Goal: Task Accomplishment & Management: Manage account settings

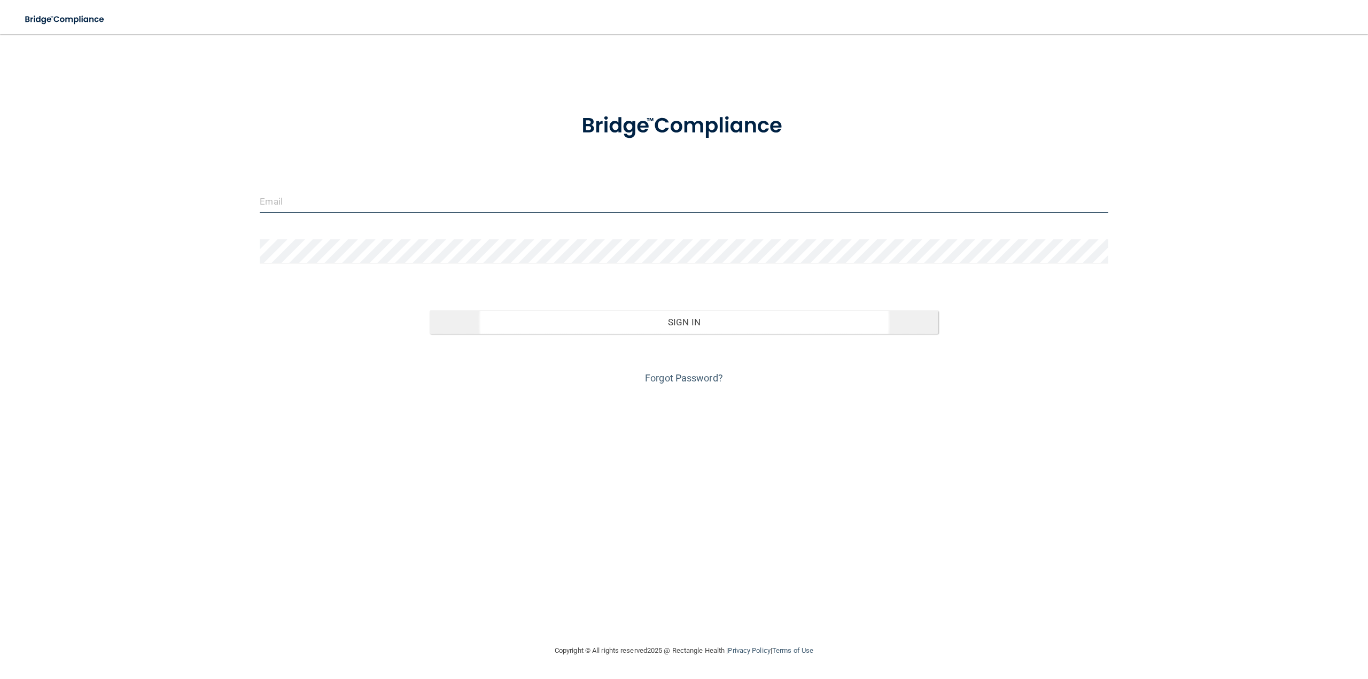
type input "[EMAIL_ADDRESS][DOMAIN_NAME]"
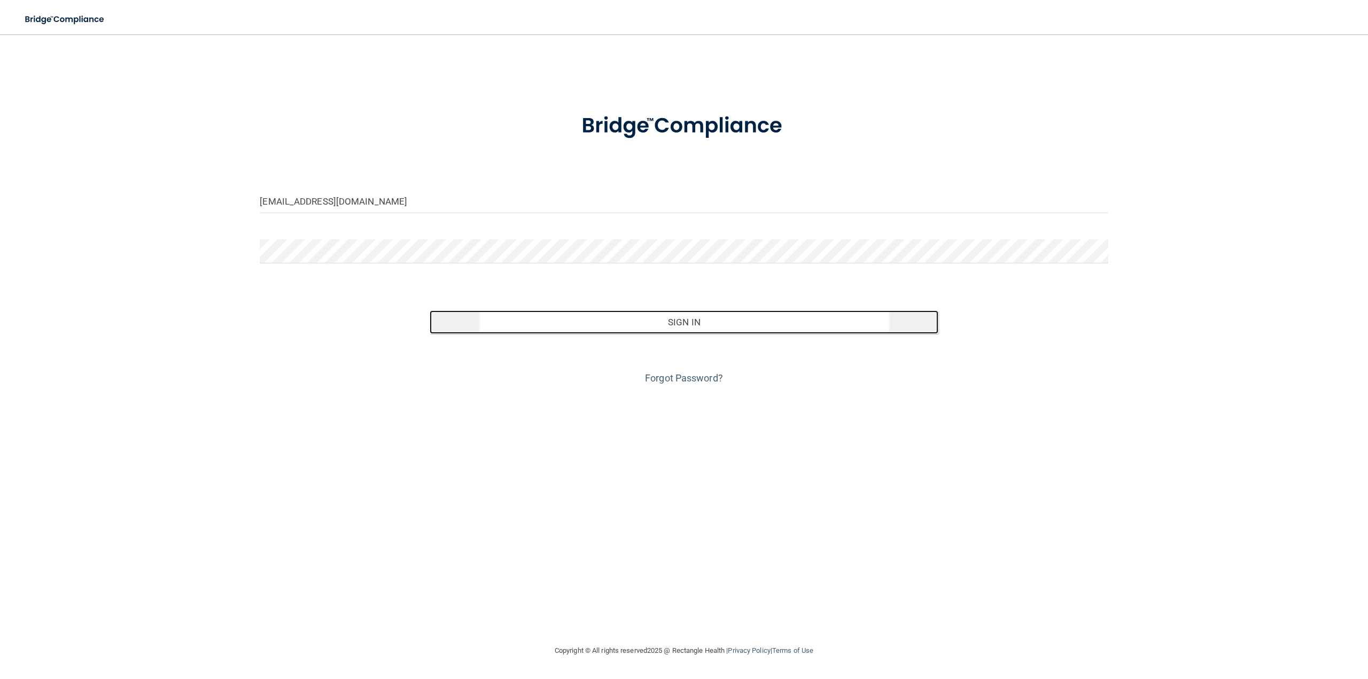
click at [650, 326] on button "Sign In" at bounding box center [684, 322] width 509 height 24
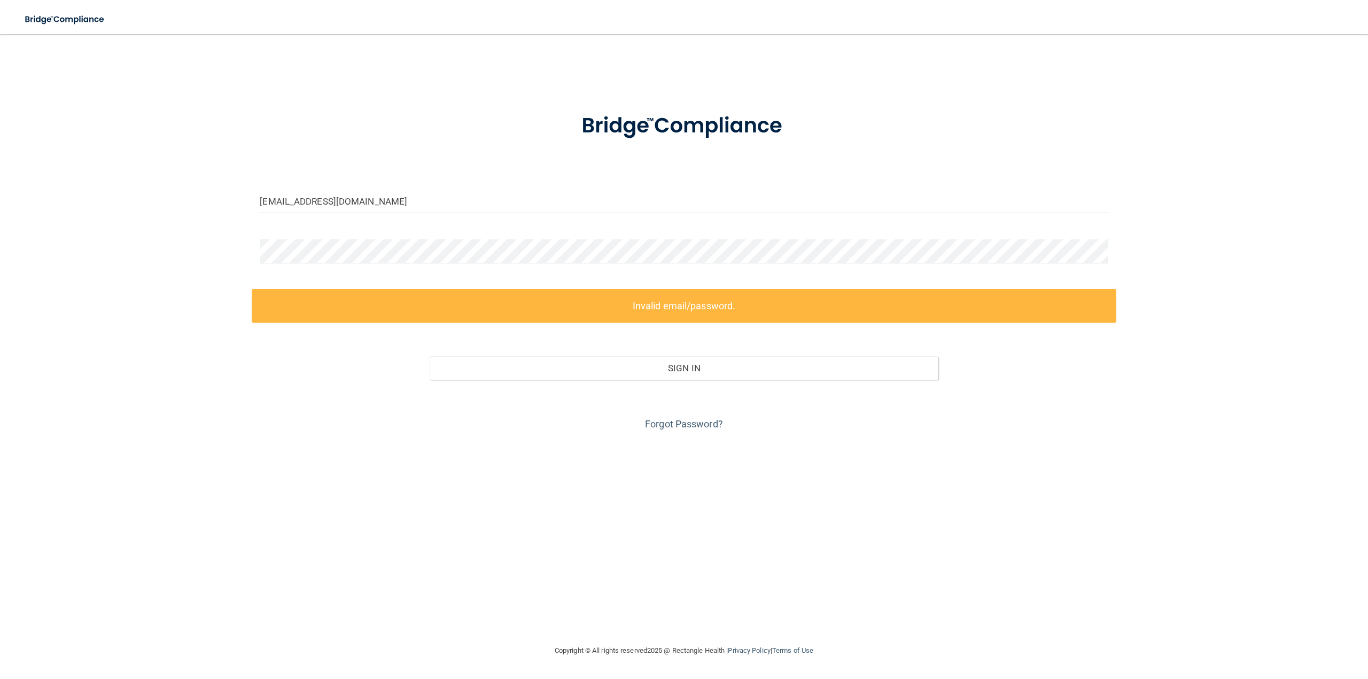
click at [653, 310] on label "Invalid email/password." at bounding box center [684, 306] width 864 height 34
click at [682, 424] on link "Forgot Password?" at bounding box center [684, 423] width 78 height 11
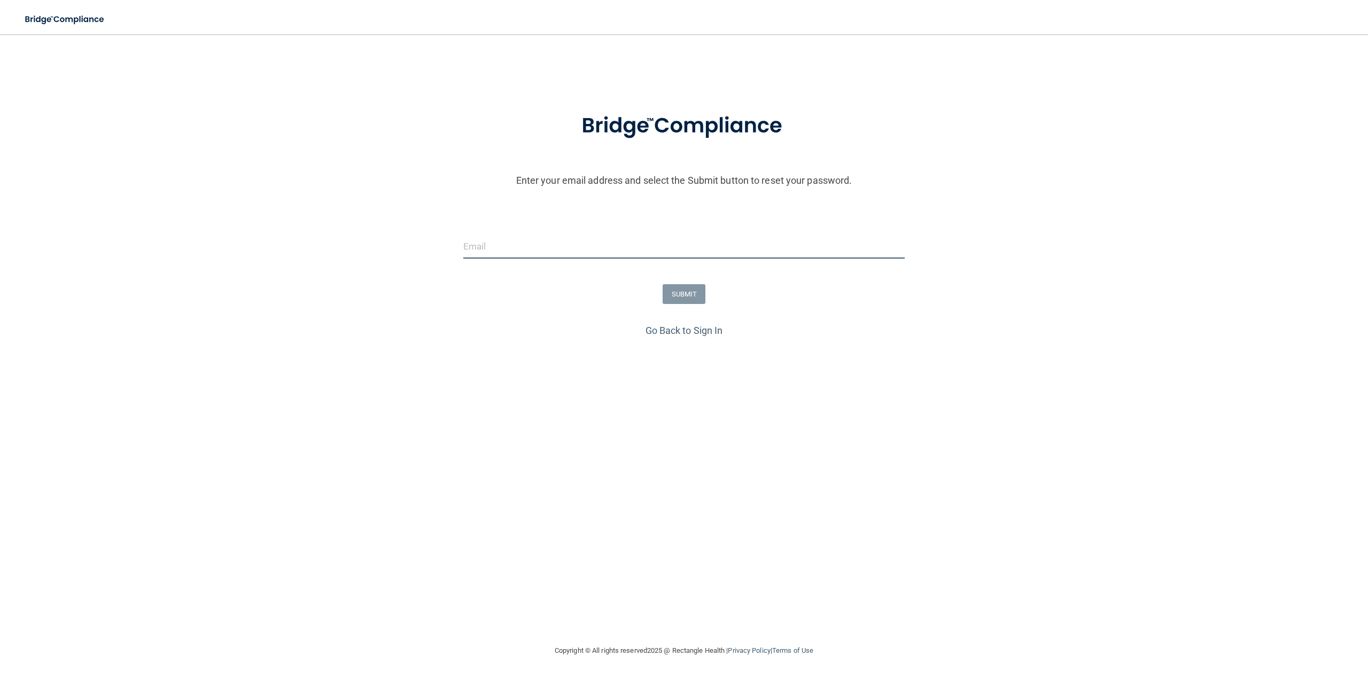
click at [550, 247] on input "email" at bounding box center [684, 247] width 442 height 24
type input "[EMAIL_ADDRESS][DOMAIN_NAME]"
click at [686, 292] on button "SUBMIT" at bounding box center [684, 294] width 43 height 20
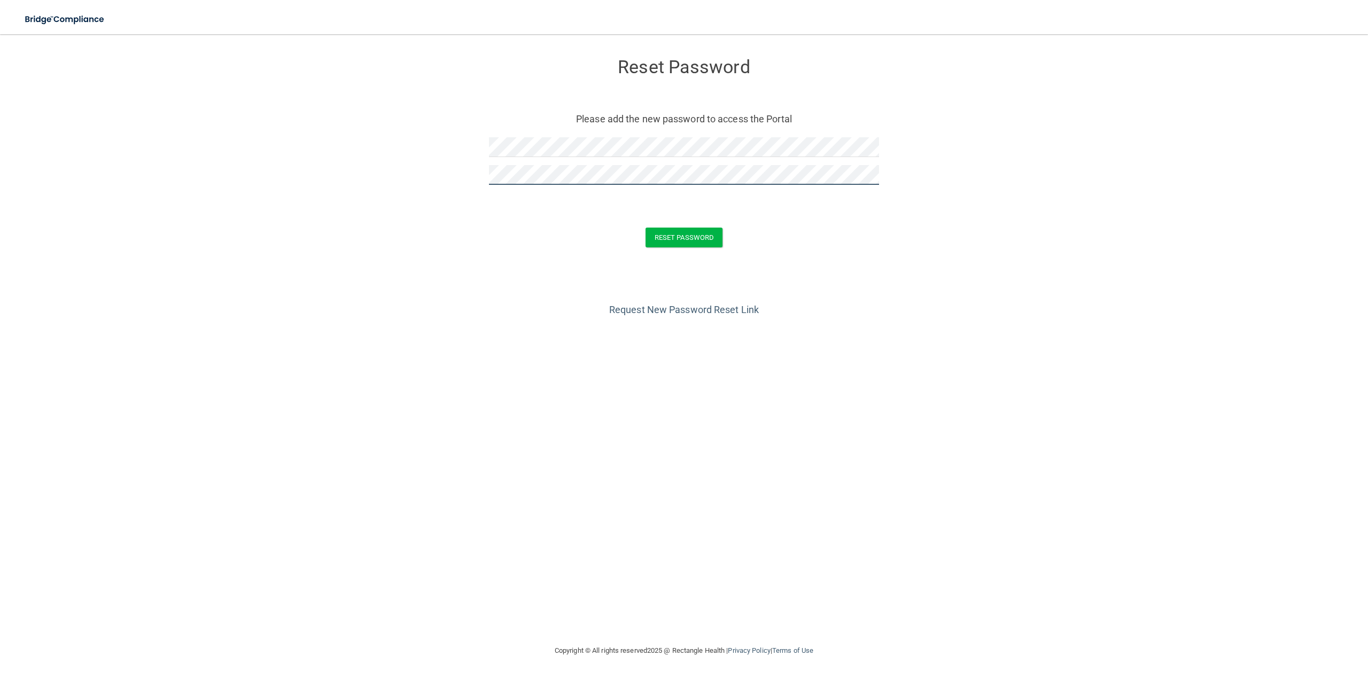
click at [645, 228] on button "Reset Password" at bounding box center [683, 238] width 77 height 20
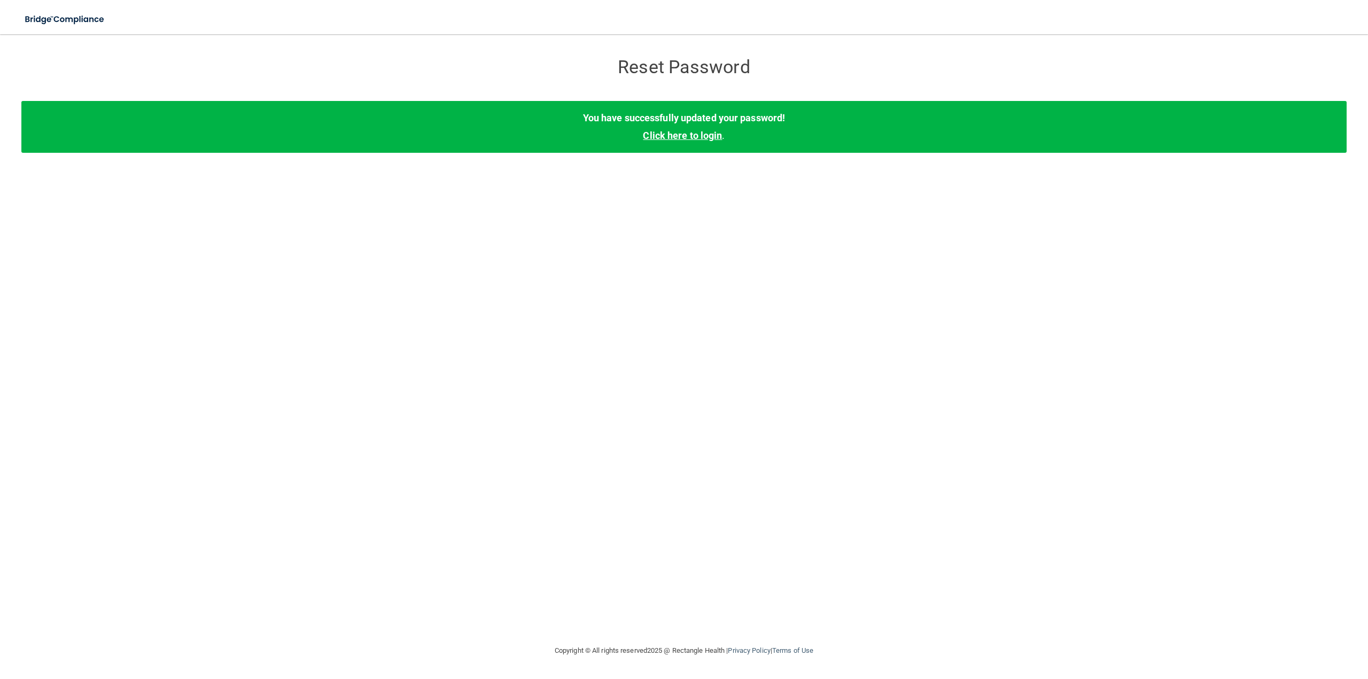
click at [705, 133] on link "Click here to login" at bounding box center [682, 135] width 79 height 11
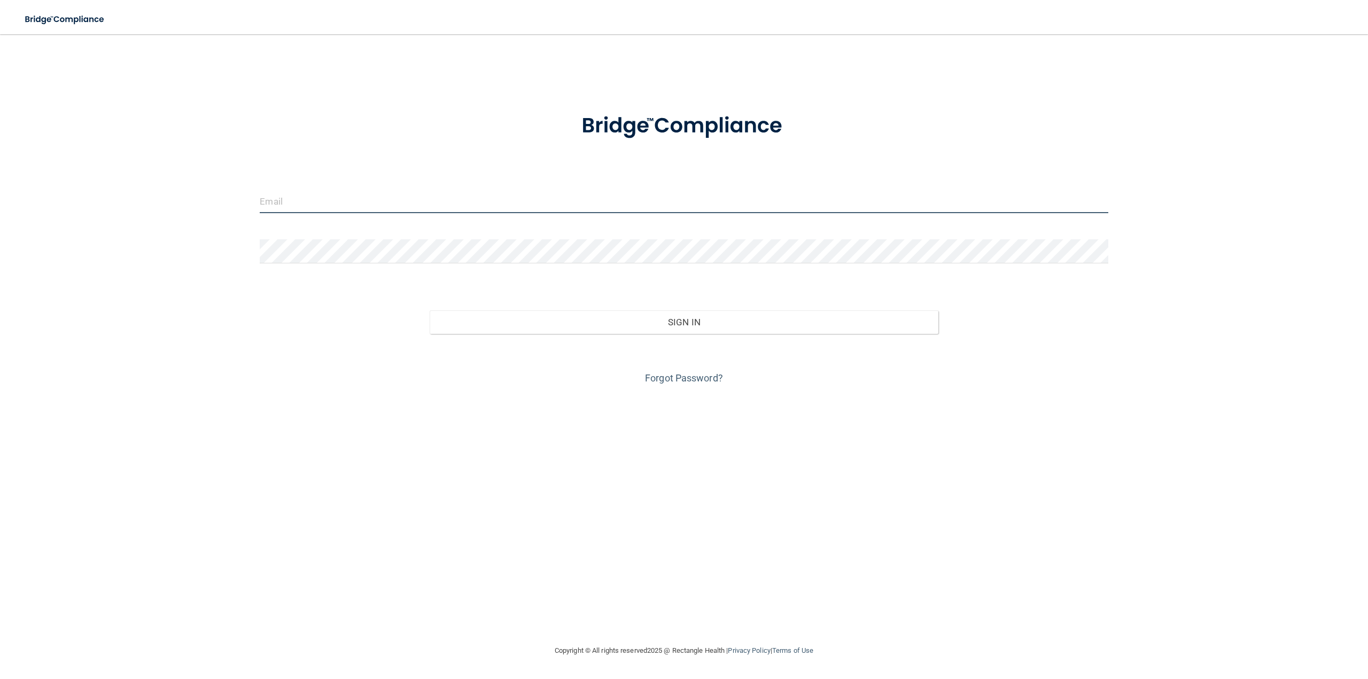
type input "[EMAIL_ADDRESS][DOMAIN_NAME]"
click at [119, 226] on div "drr@williamsportoms.com Invalid email/password. You don't have permission to ac…" at bounding box center [683, 339] width 1325 height 589
click at [430, 310] on button "Sign In" at bounding box center [684, 322] width 509 height 24
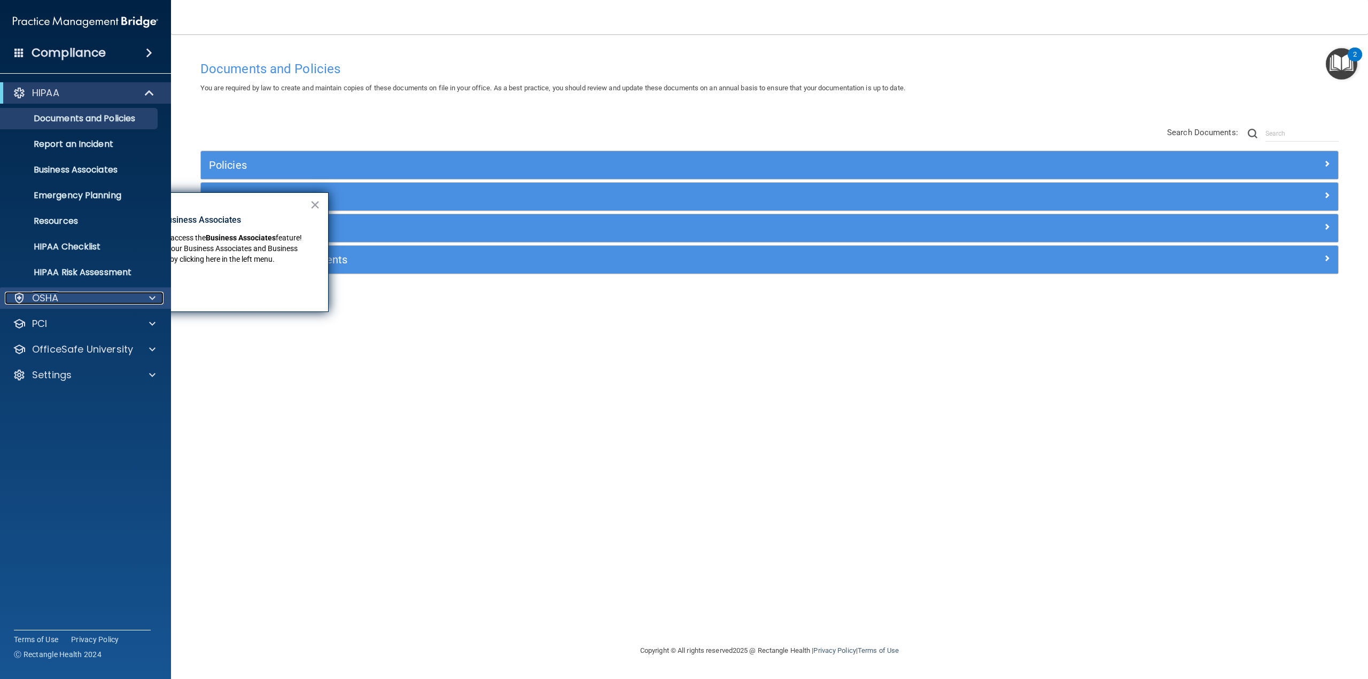
click at [133, 297] on div "OSHA" at bounding box center [71, 298] width 133 height 13
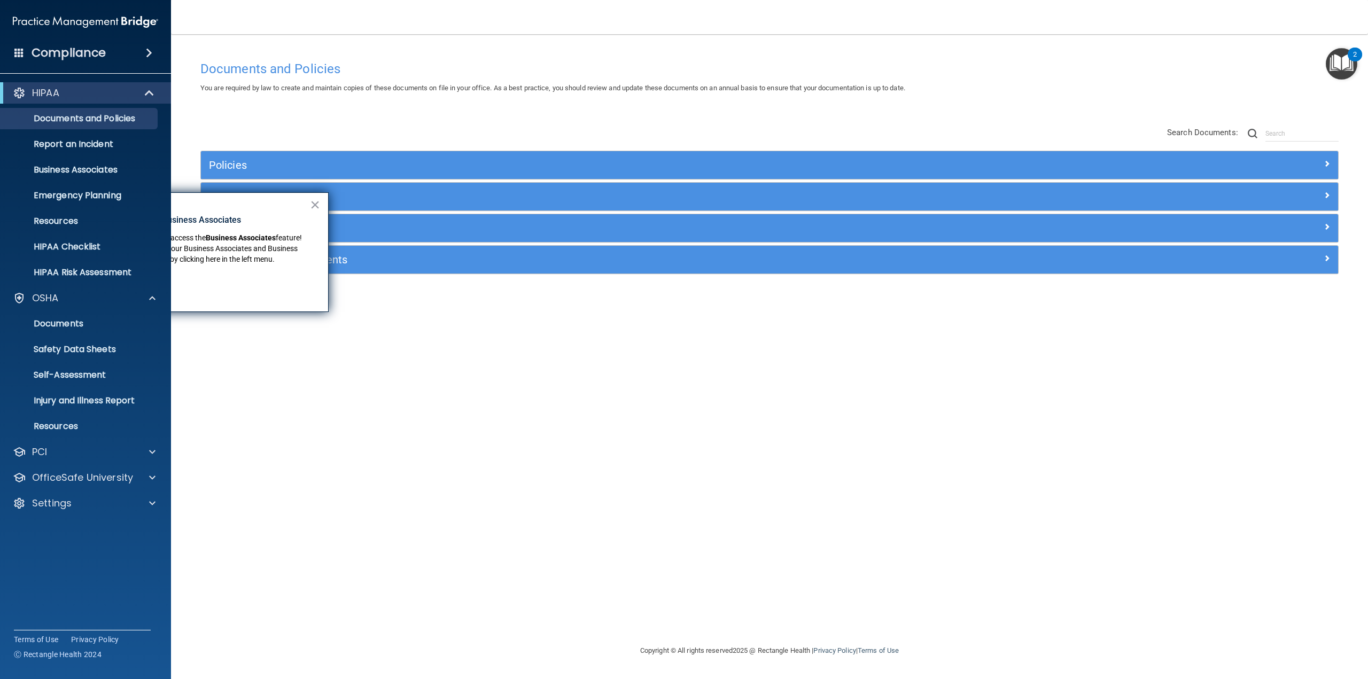
click at [146, 50] on span at bounding box center [149, 52] width 6 height 13
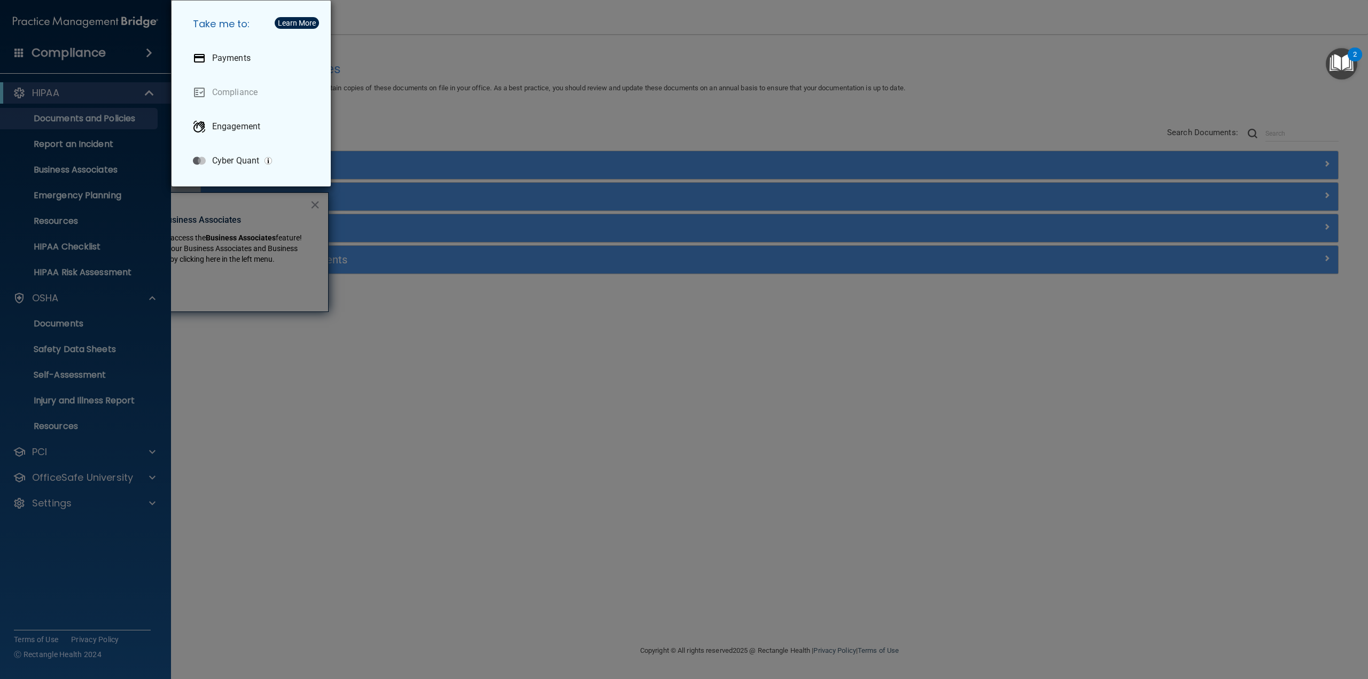
click at [297, 482] on div "Take me to: Payments Compliance Engagement Cyber Quant" at bounding box center [684, 339] width 1368 height 679
